Goal: Transaction & Acquisition: Book appointment/travel/reservation

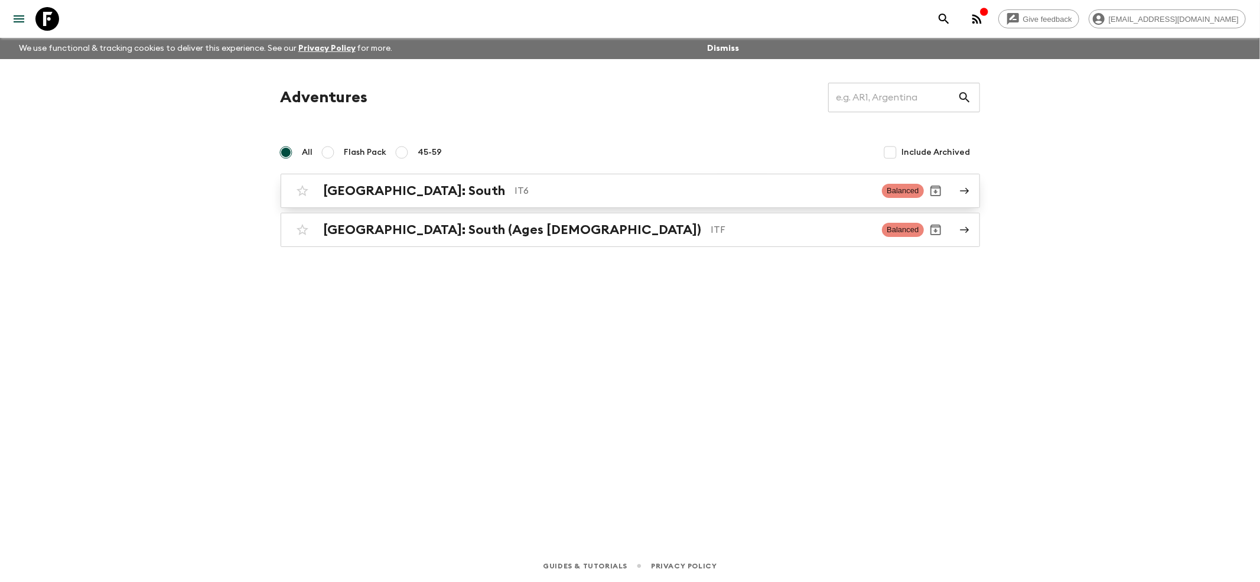
click at [348, 187] on h2 "[GEOGRAPHIC_DATA]: South" at bounding box center [415, 190] width 182 height 15
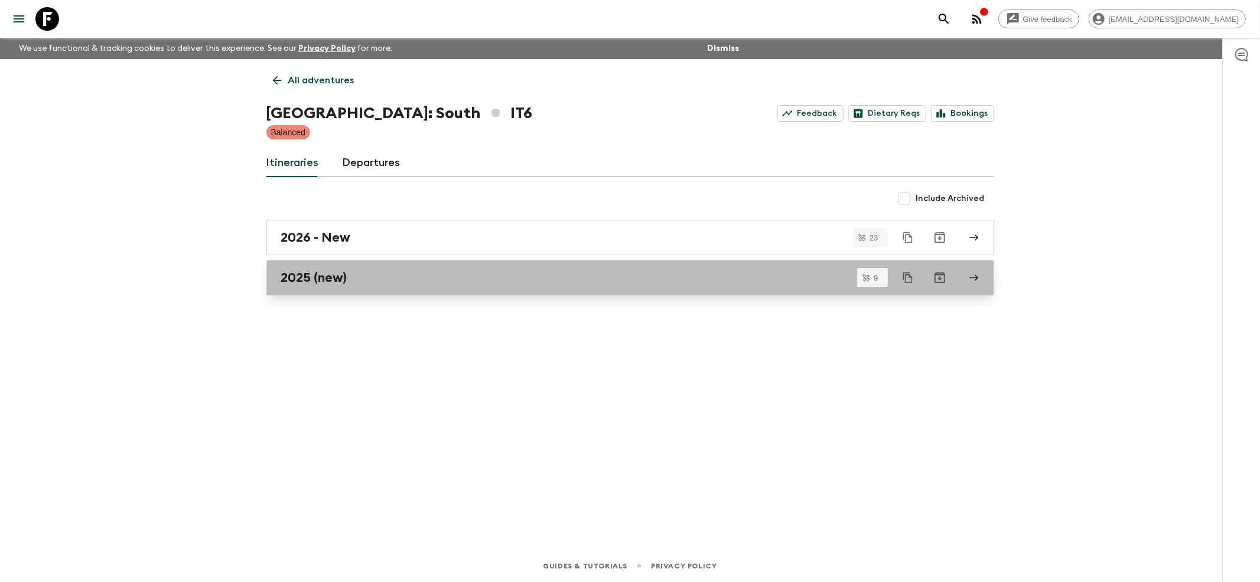
click at [313, 267] on link "2025 (new)" at bounding box center [630, 277] width 728 height 35
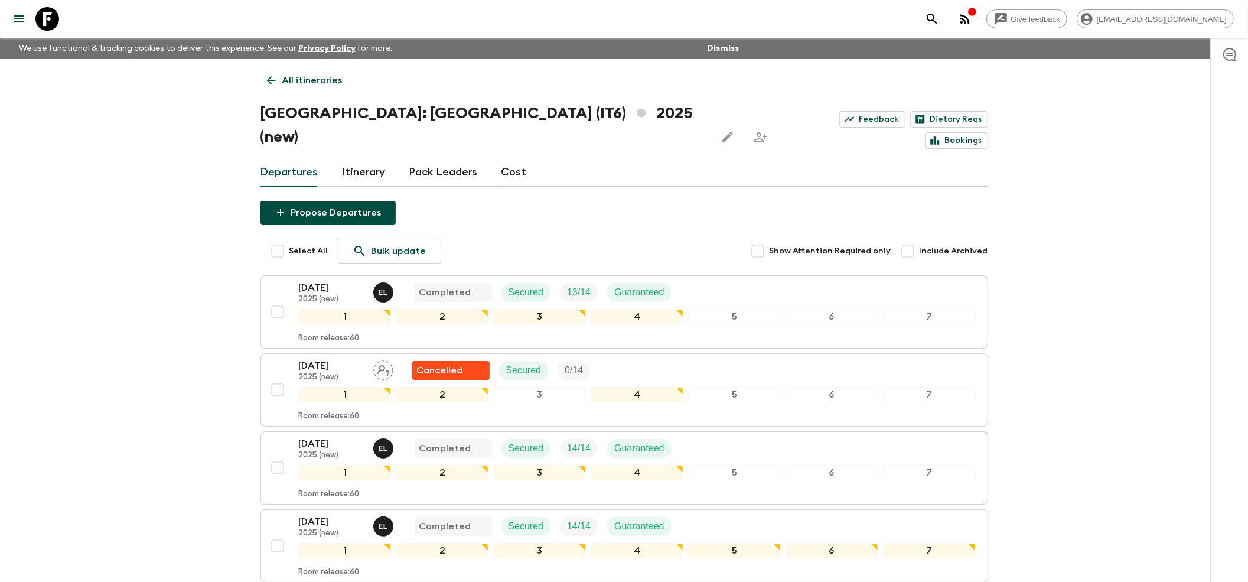
click at [275, 92] on div "All itineraries [GEOGRAPHIC_DATA]: [GEOGRAPHIC_DATA] (IT6) 2025 (new) Feedback …" at bounding box center [624, 537] width 756 height 956
click at [275, 87] on link "All itineraries" at bounding box center [305, 81] width 89 height 24
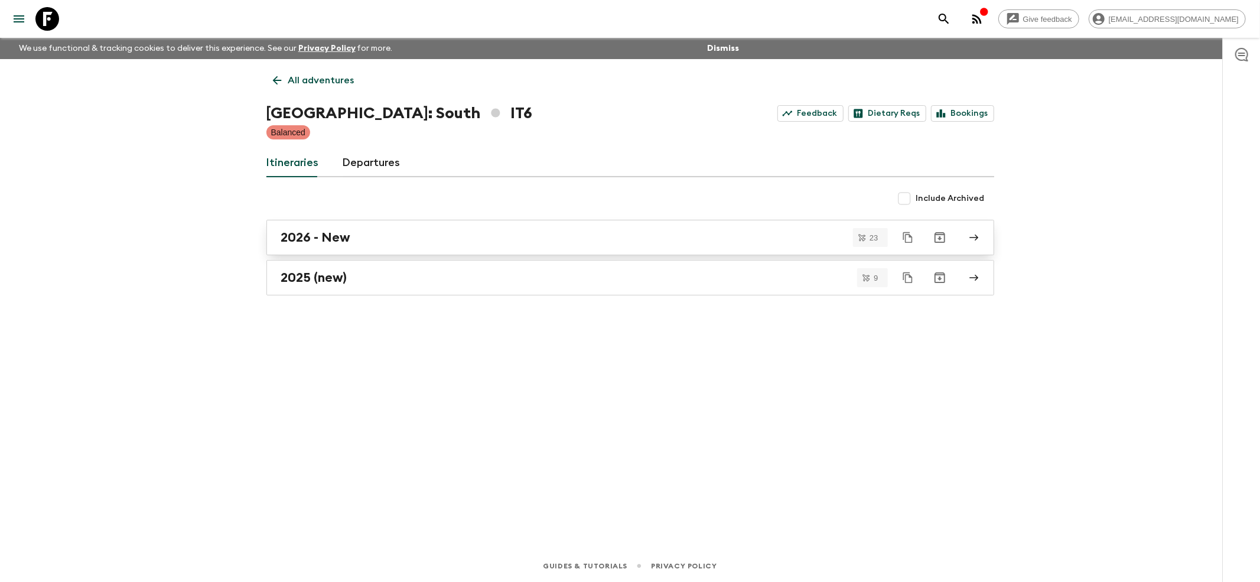
click at [302, 239] on h2 "2026 - New" at bounding box center [316, 237] width 70 height 15
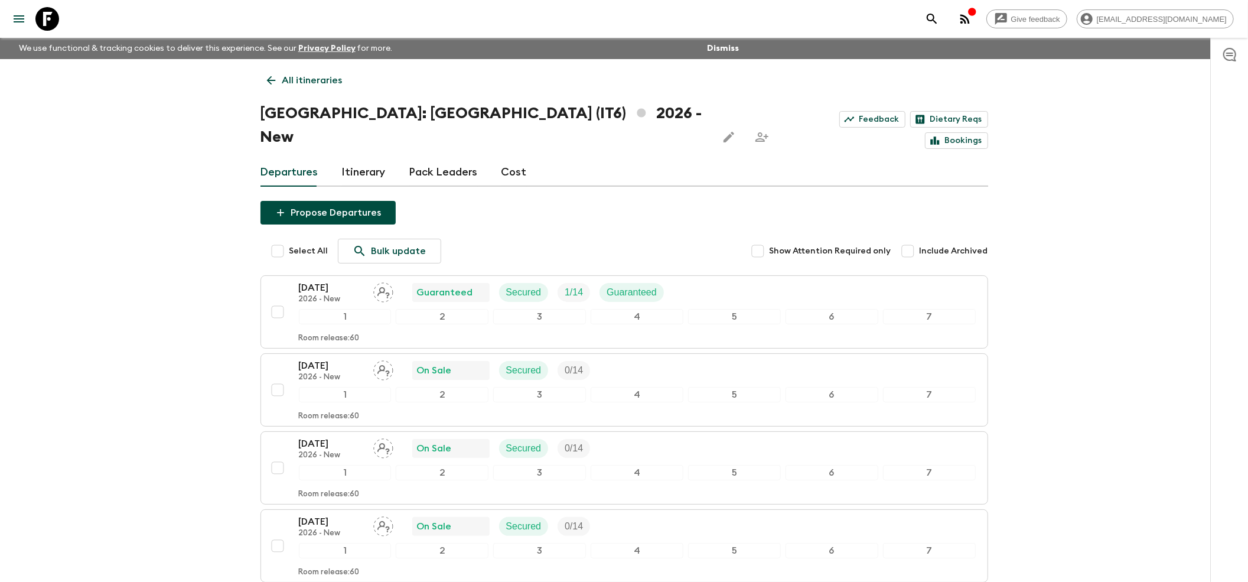
click at [276, 79] on icon at bounding box center [271, 80] width 13 height 13
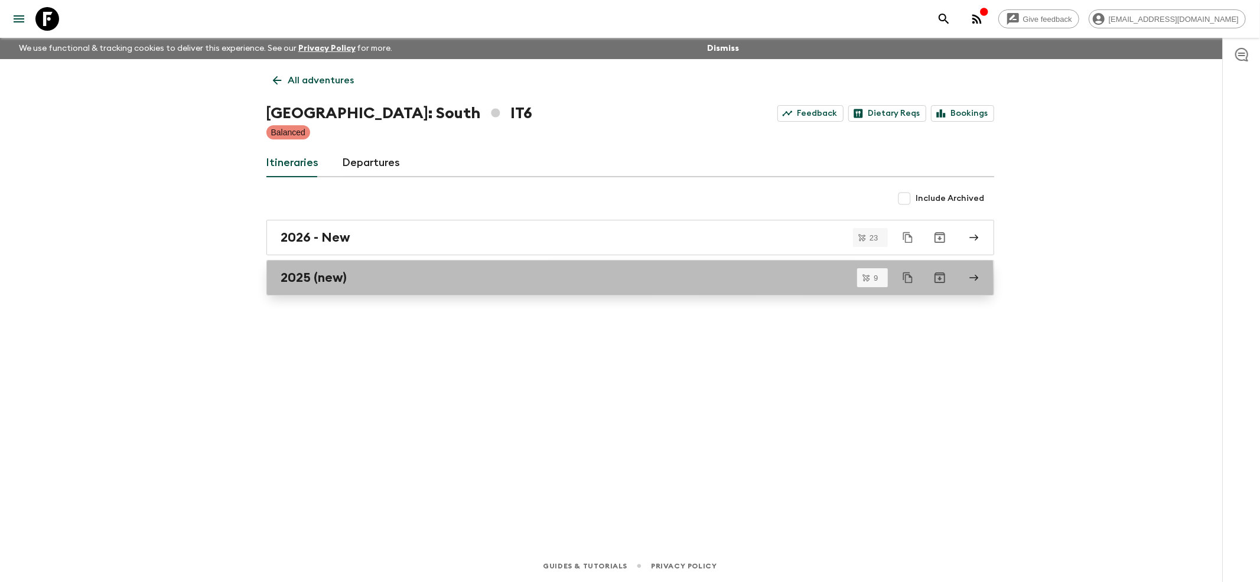
click at [293, 288] on link "2025 (new)" at bounding box center [630, 277] width 728 height 35
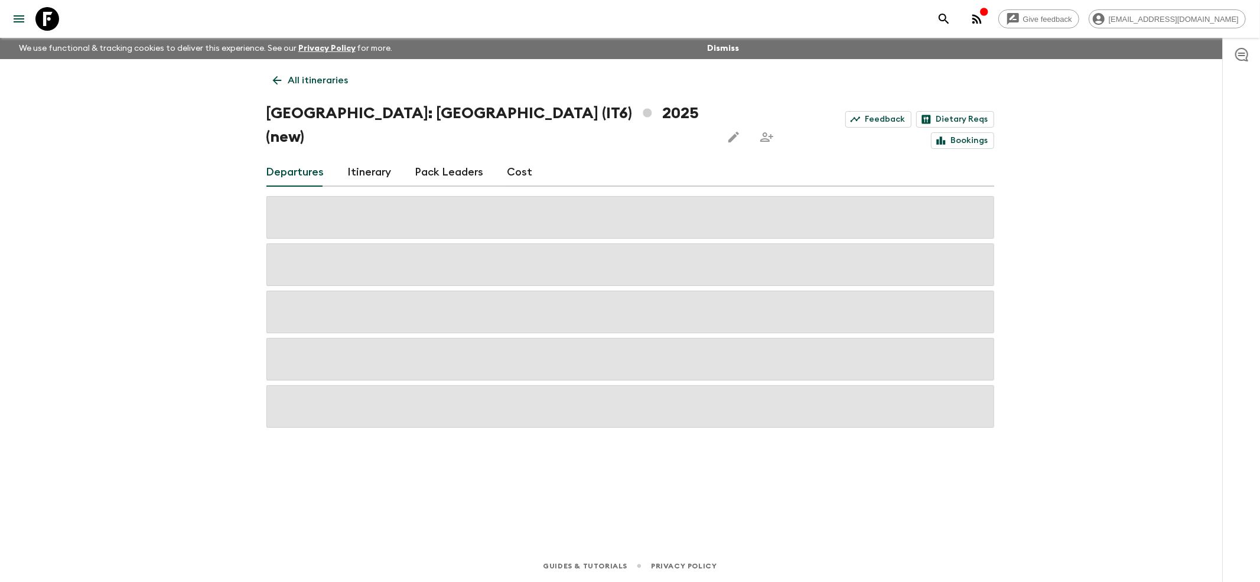
click at [278, 79] on icon at bounding box center [277, 80] width 13 height 13
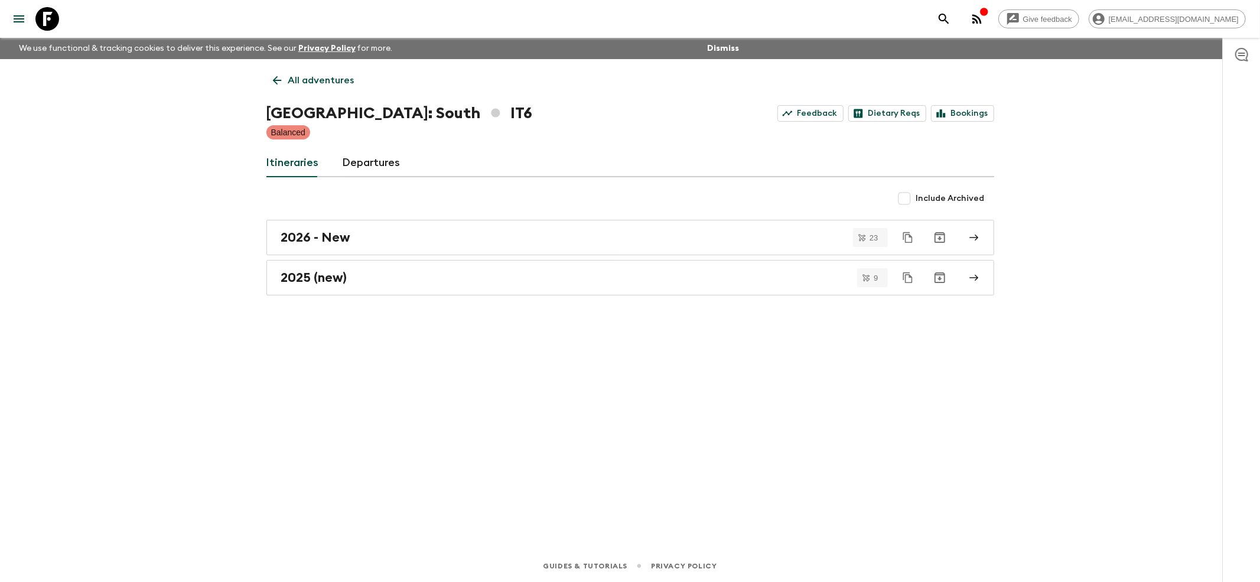
click at [272, 76] on icon at bounding box center [277, 80] width 13 height 13
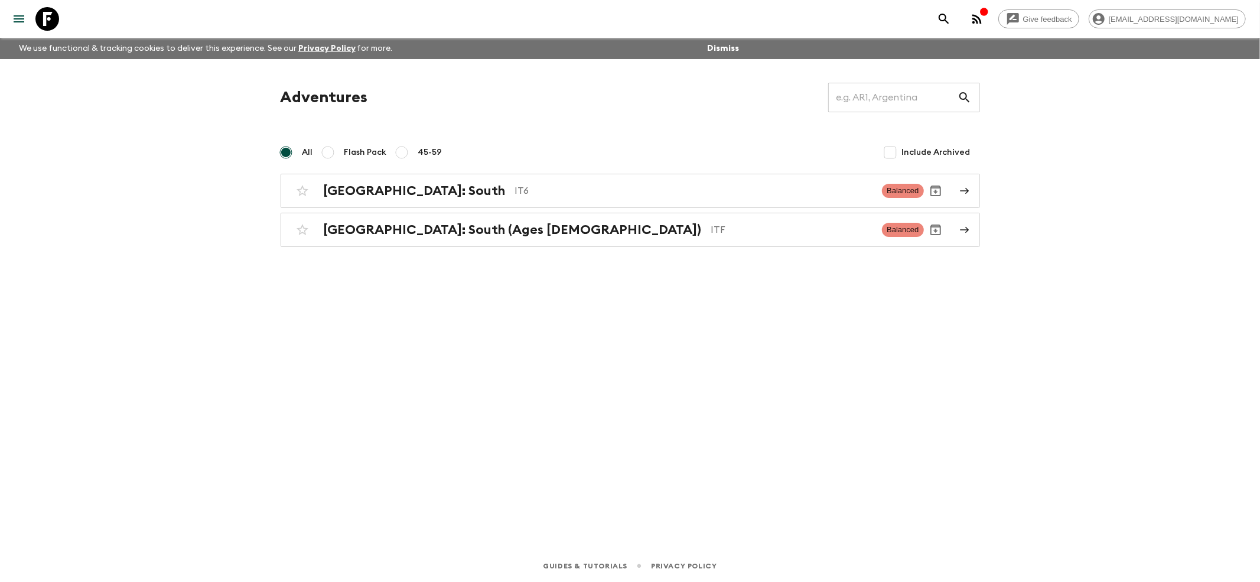
click at [330, 233] on h2 "[GEOGRAPHIC_DATA]: South (Ages [DEMOGRAPHIC_DATA])" at bounding box center [513, 229] width 378 height 15
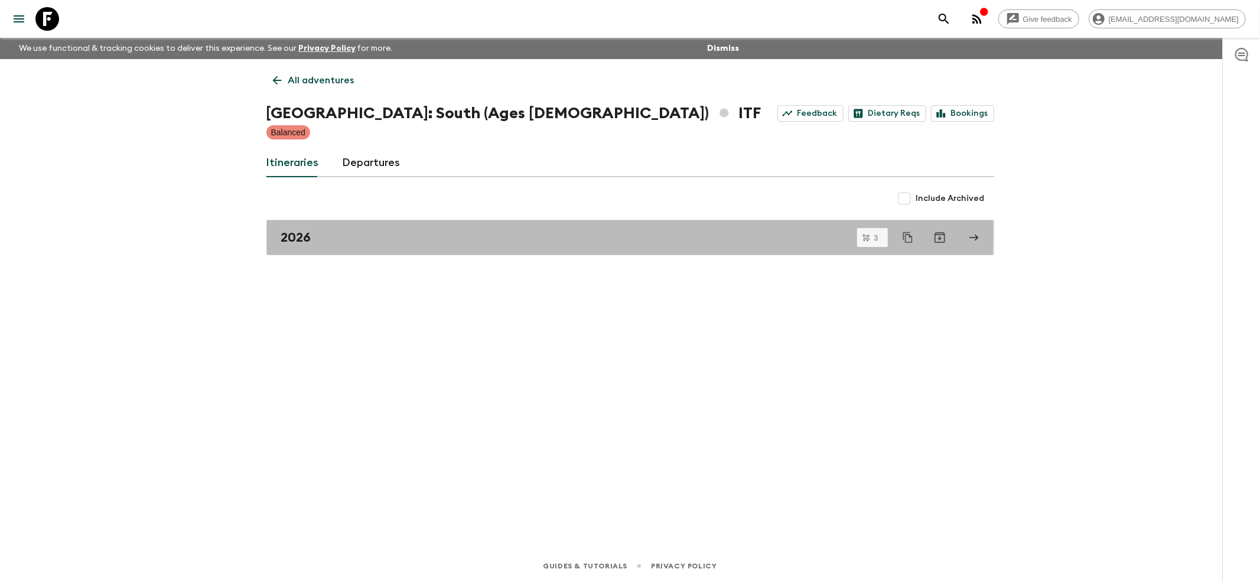
click at [330, 233] on div "2026" at bounding box center [619, 237] width 676 height 15
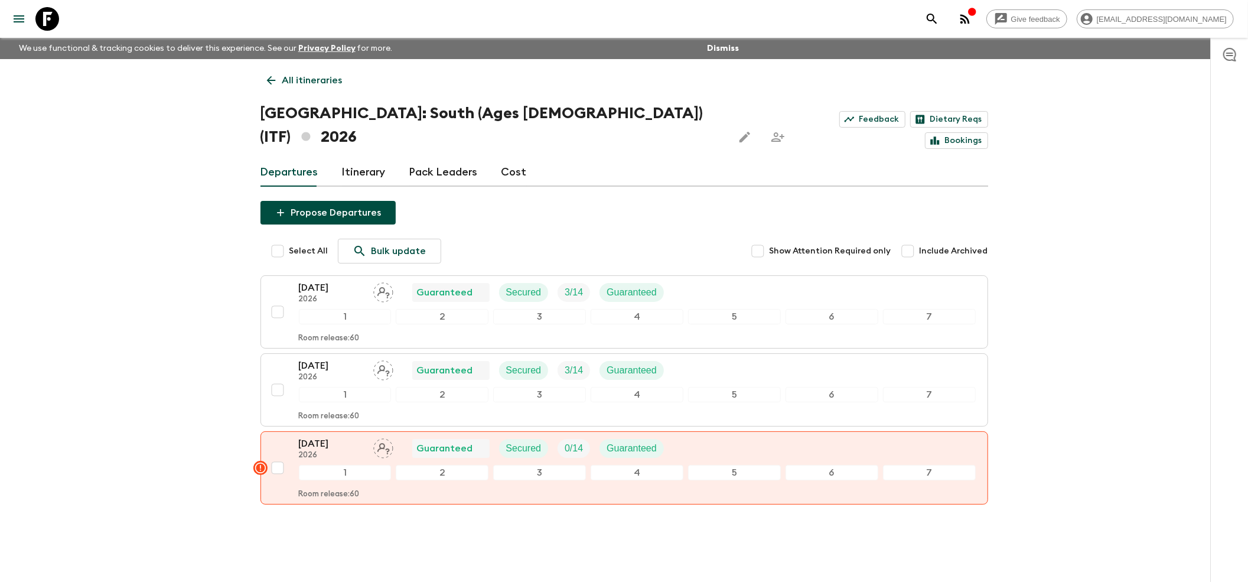
click at [279, 87] on link "All itineraries" at bounding box center [305, 81] width 89 height 24
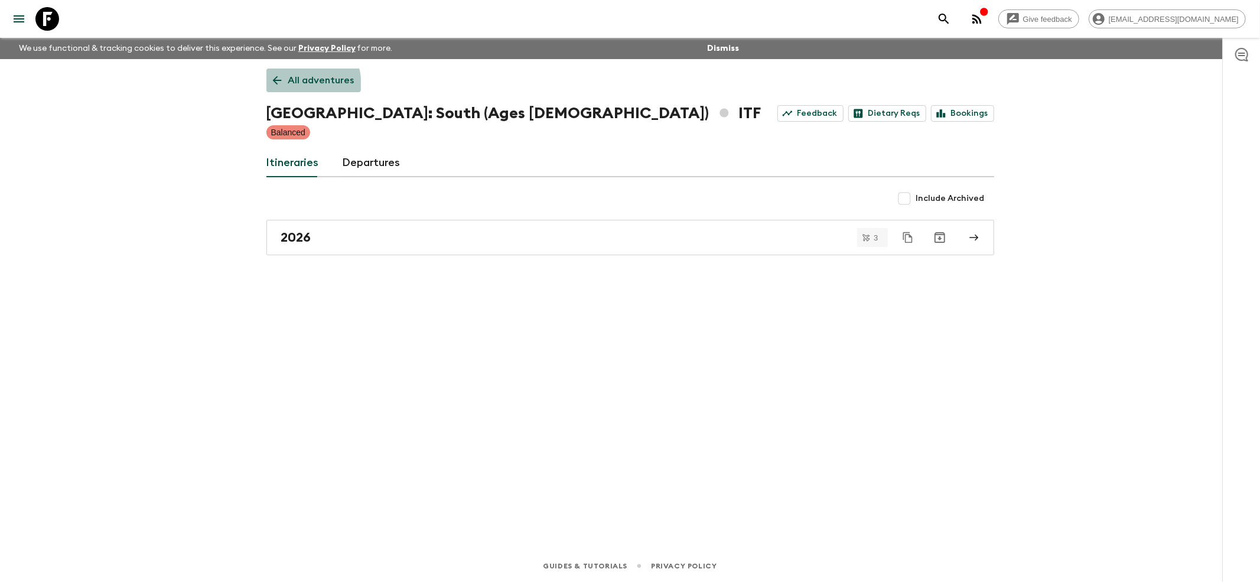
click at [279, 87] on link "All adventures" at bounding box center [313, 81] width 95 height 24
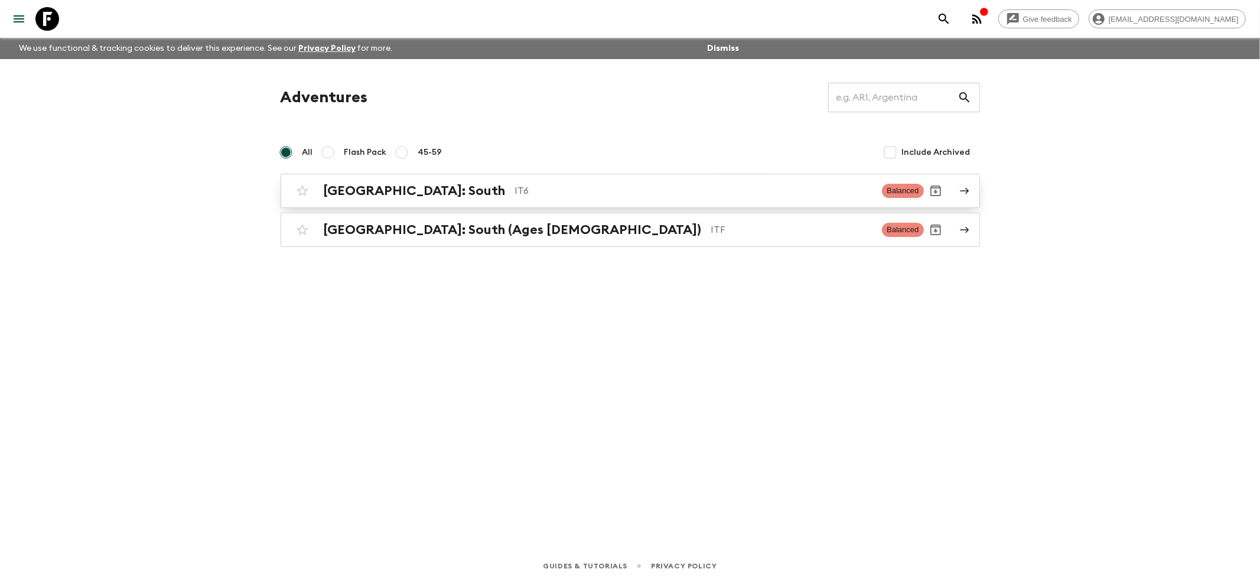
click at [350, 195] on h2 "[GEOGRAPHIC_DATA]: South" at bounding box center [415, 190] width 182 height 15
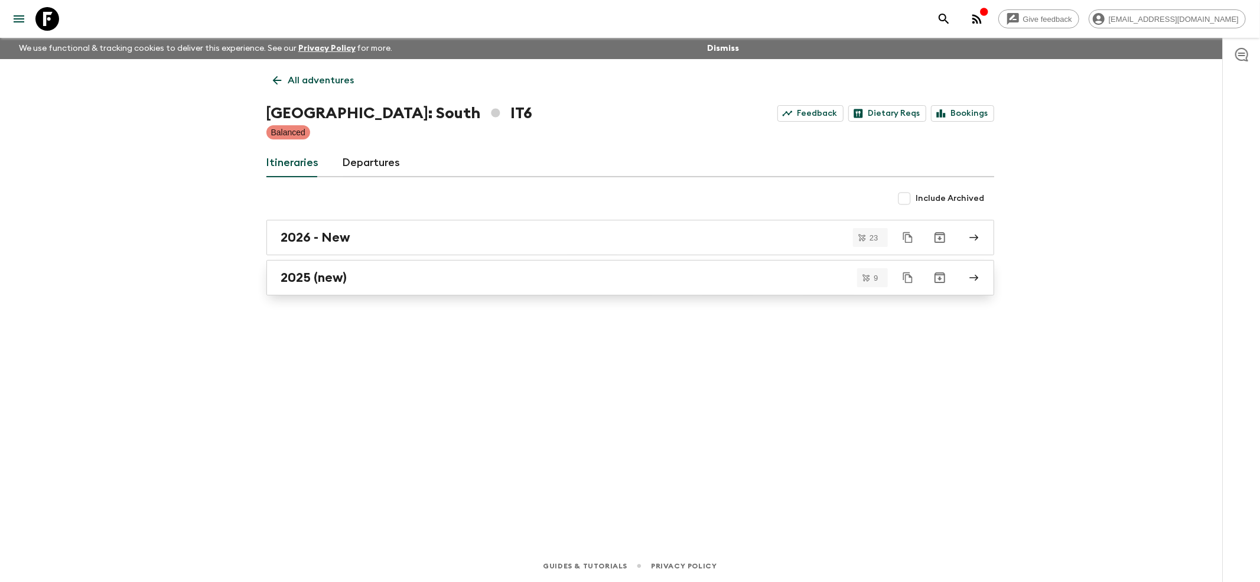
click at [318, 279] on h2 "2025 (new)" at bounding box center [314, 277] width 66 height 15
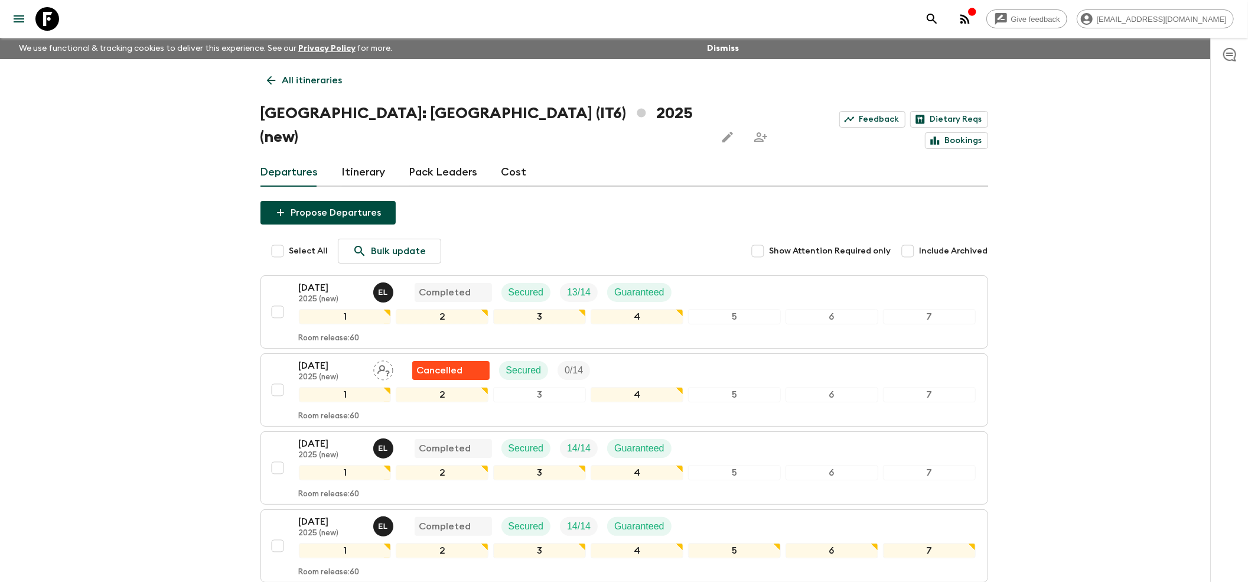
click at [318, 295] on p "2025 (new)" at bounding box center [331, 299] width 65 height 9
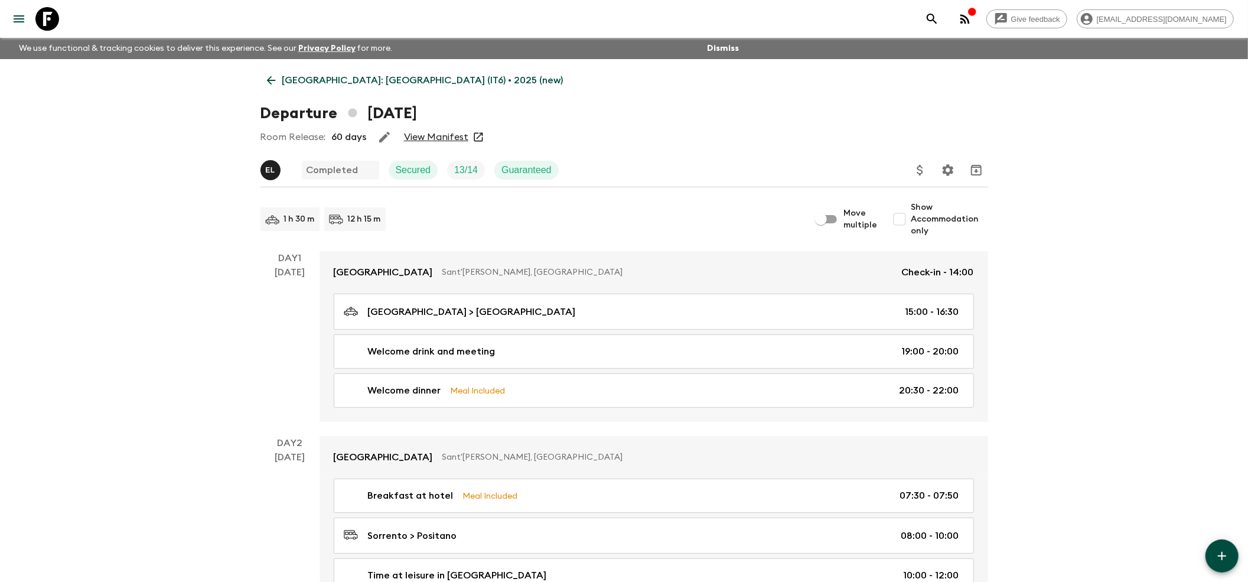
click at [435, 132] on link "View Manifest" at bounding box center [436, 137] width 64 height 12
